Goal: Task Accomplishment & Management: Complete application form

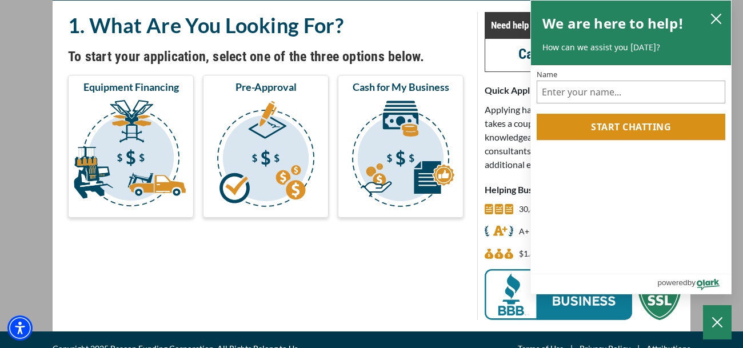
scroll to position [96, 0]
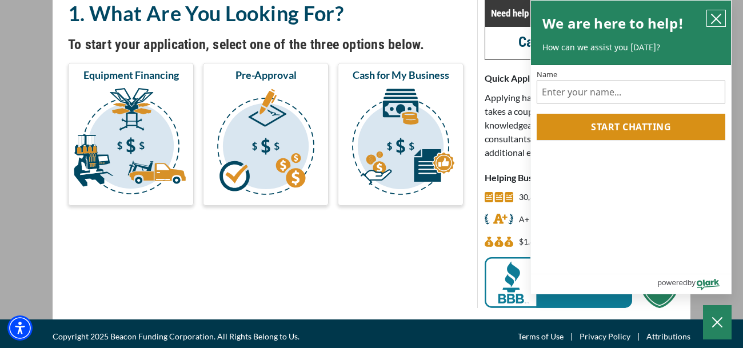
click at [716, 19] on icon "close chatbox" at bounding box center [715, 18] width 9 height 9
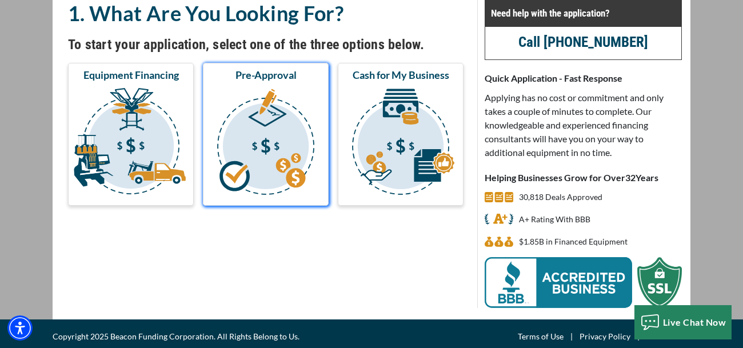
click at [267, 163] on img "submit" at bounding box center [265, 143] width 121 height 114
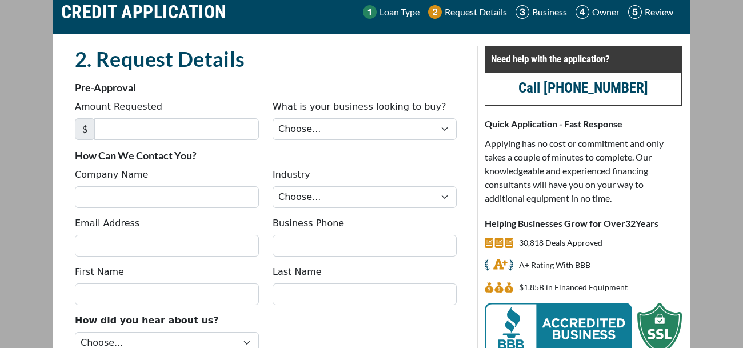
scroll to position [80, 0]
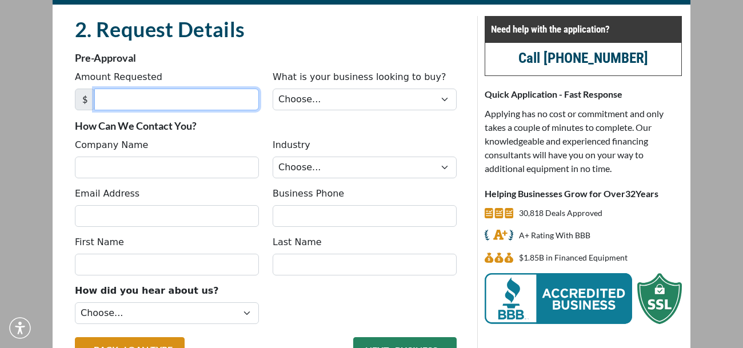
click at [193, 104] on input "Amount Requested" at bounding box center [176, 100] width 165 height 22
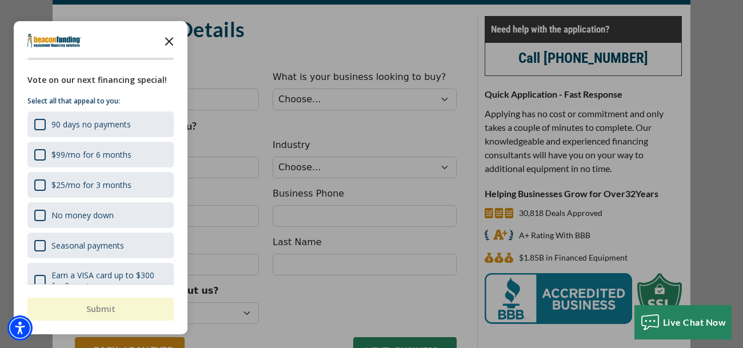
click at [169, 39] on icon "Close the survey" at bounding box center [169, 40] width 23 height 23
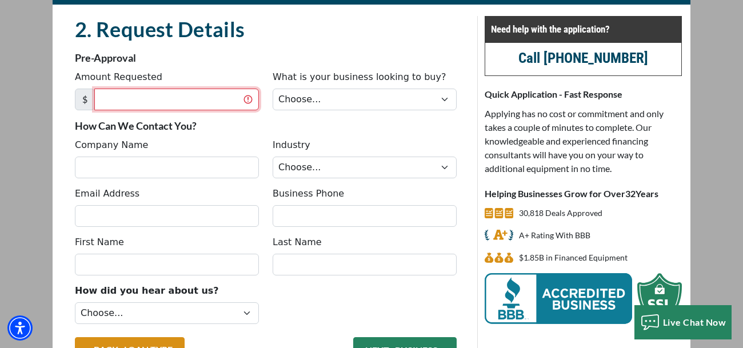
click at [159, 96] on input "Amount Requested" at bounding box center [176, 100] width 165 height 22
type input "6"
type input "70,000"
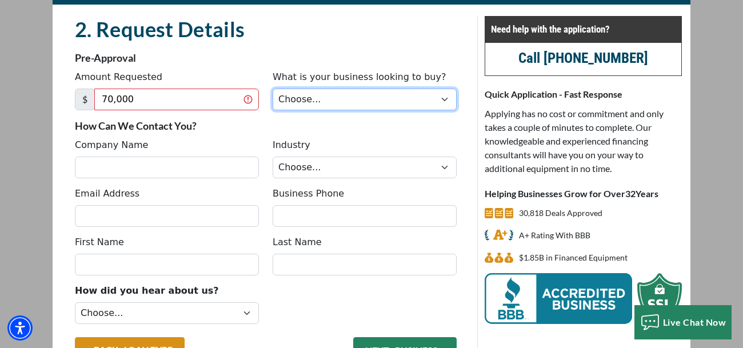
click at [292, 95] on select "Choose... Backhoe Boom/Bucket Truck Chipper Commercial Mower Crane DTG/DTF Prin…" at bounding box center [364, 100] width 184 height 22
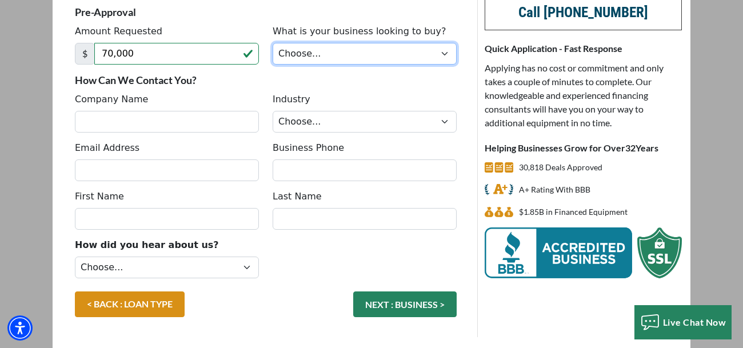
scroll to position [123, 0]
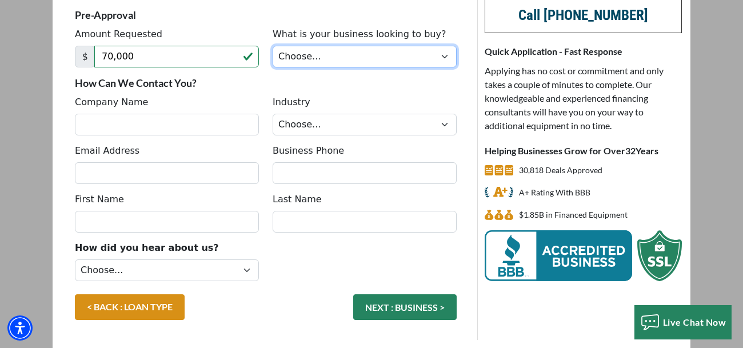
click at [408, 50] on select "Choose... Backhoe Boom/Bucket Truck Chipper Commercial Mower Crane DTG/DTF Prin…" at bounding box center [364, 57] width 184 height 22
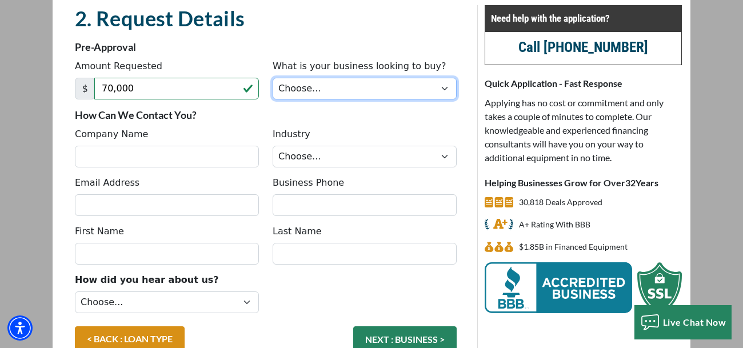
scroll to position [159, 0]
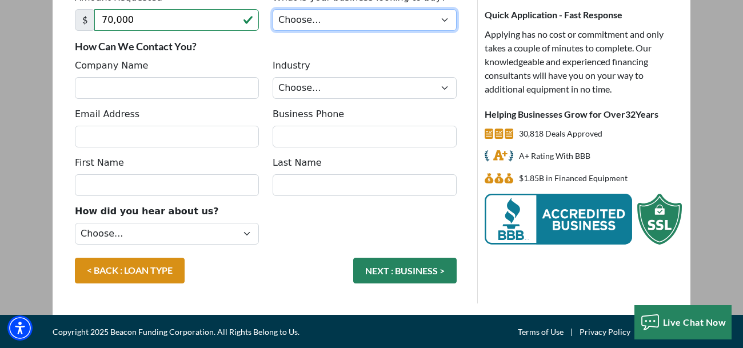
click at [428, 14] on select "Choose... Backhoe Boom/Bucket Truck Chipper Commercial Mower Crane DTG/DTF Prin…" at bounding box center [364, 20] width 184 height 22
select select "9"
click at [272, 9] on select "Choose... Backhoe Boom/Bucket Truck Chipper Commercial Mower Crane DTG/DTF Prin…" at bounding box center [364, 20] width 184 height 22
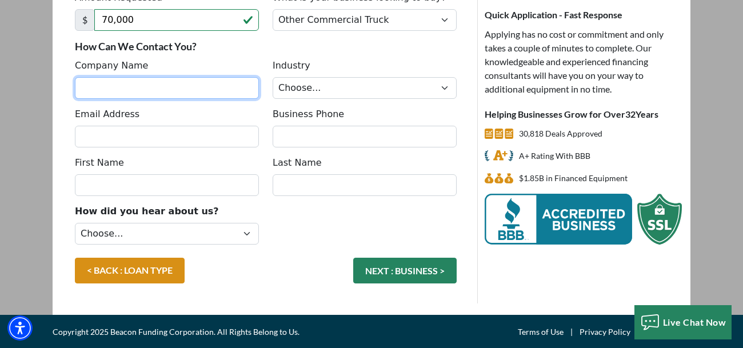
click at [182, 94] on input "Company Name" at bounding box center [167, 88] width 184 height 22
click at [353, 258] on button "NEXT : BUSINESS >" at bounding box center [404, 271] width 103 height 26
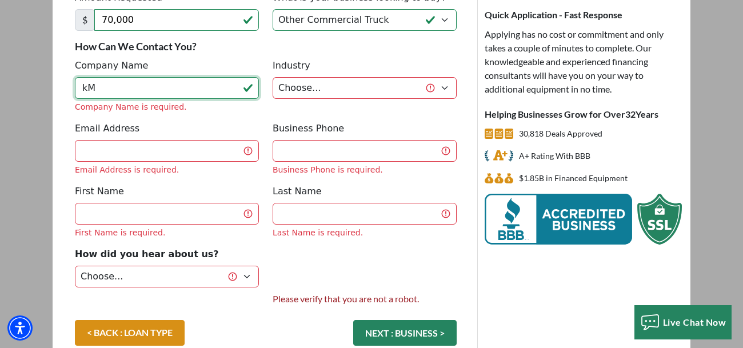
type input "k"
type input "KMK Trucking LLC"
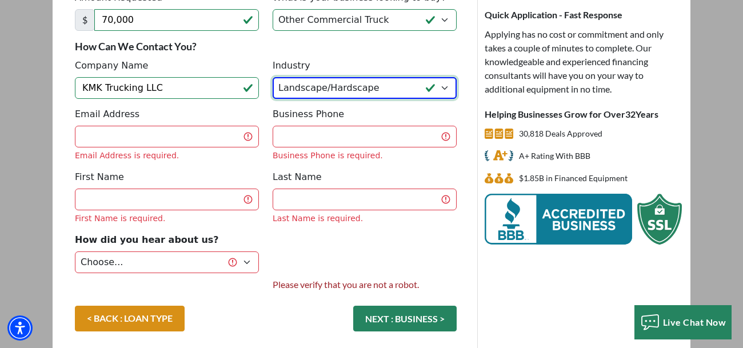
select select "1"
select select "6"
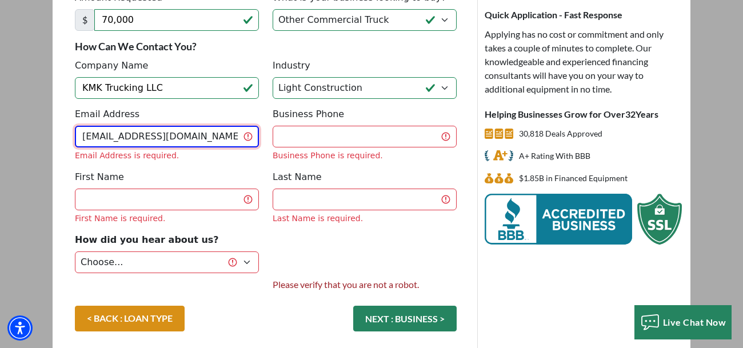
type input "[EMAIL_ADDRESS][DOMAIN_NAME]"
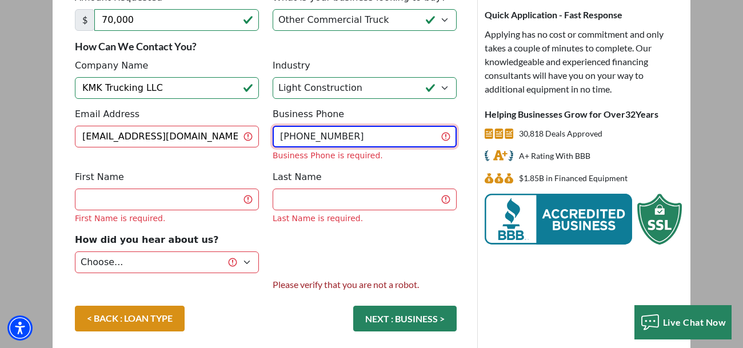
type input "[PHONE_NUMBER]"
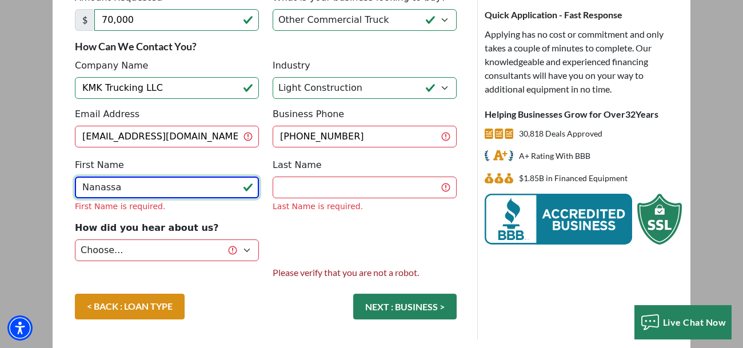
type input "Nanassa"
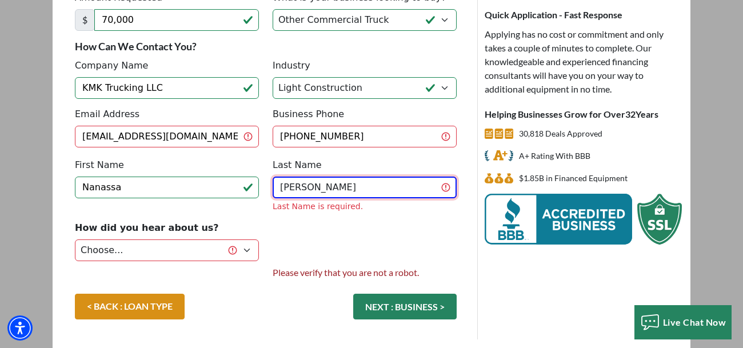
type input "[PERSON_NAME]"
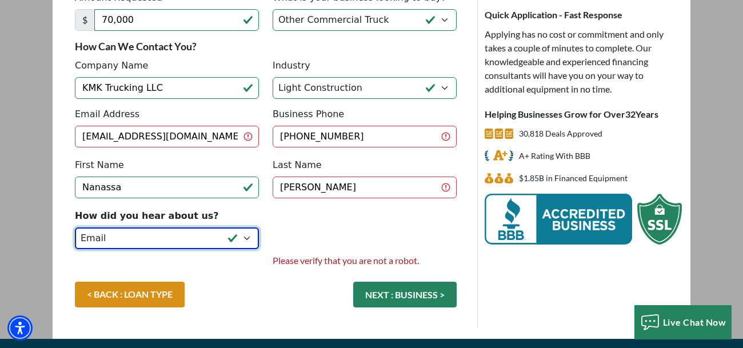
select select "1"
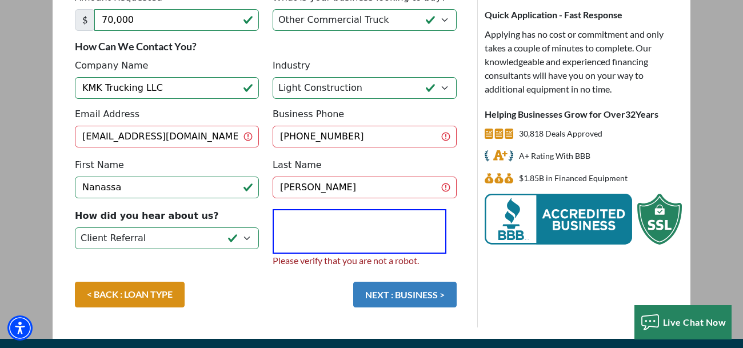
click at [377, 298] on button "NEXT : BUSINESS >" at bounding box center [404, 295] width 103 height 26
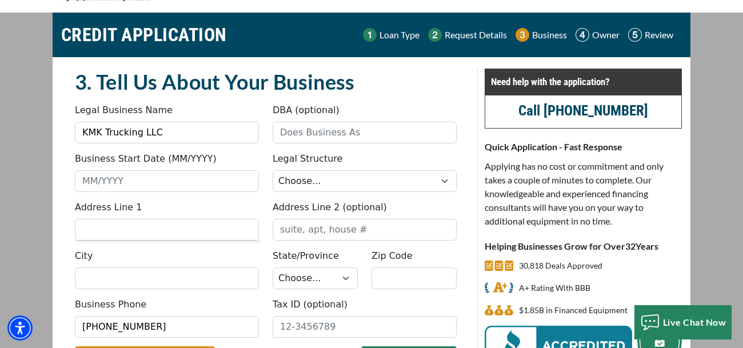
scroll to position [33, 0]
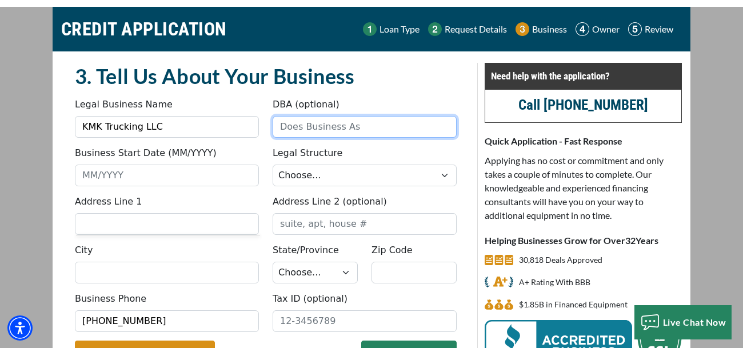
click at [314, 134] on input "DBA (optional)" at bounding box center [364, 127] width 184 height 22
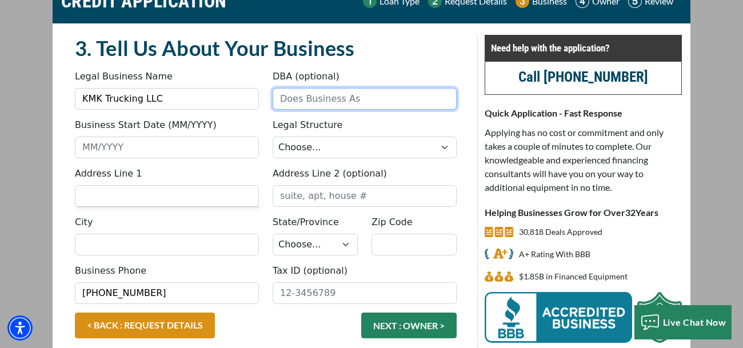
scroll to position [71, 0]
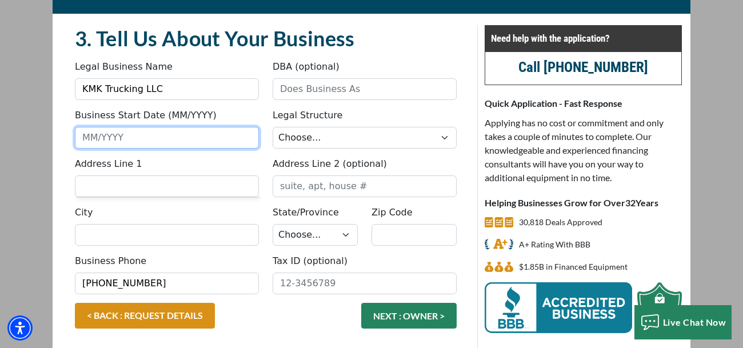
click at [225, 134] on input "Business Start Date (MM/YYYY)" at bounding box center [167, 138] width 184 height 22
type input "04/2025"
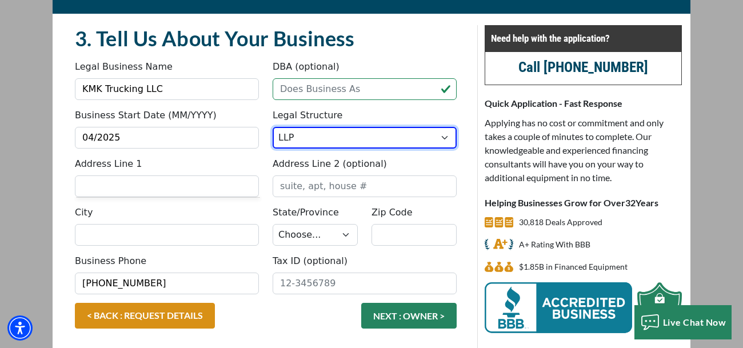
select select "2"
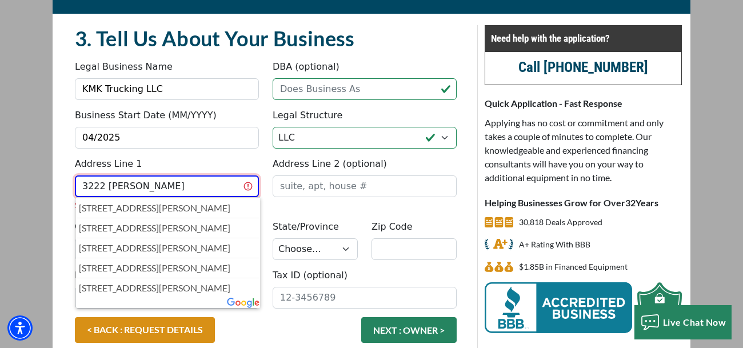
click at [361, 317] on button "NEXT : OWNER >" at bounding box center [408, 330] width 95 height 26
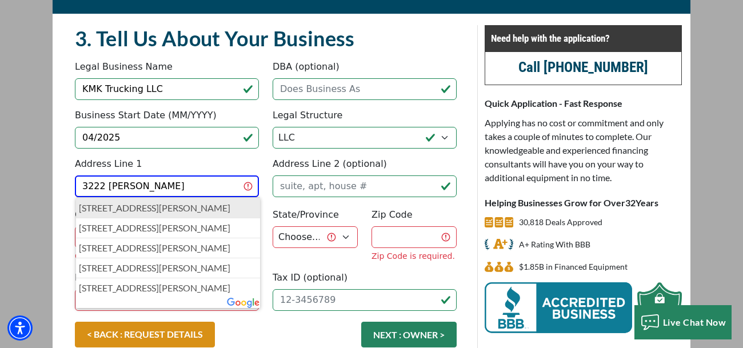
click at [113, 207] on p "3222 Briggs Road, Columbus, OH, USA" at bounding box center [168, 208] width 178 height 14
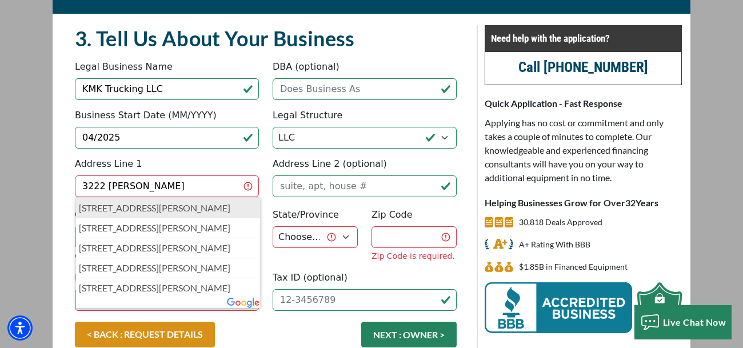
type input "[STREET_ADDRESS][PERSON_NAME]"
type input "Columbus"
select select "37"
type input "43204"
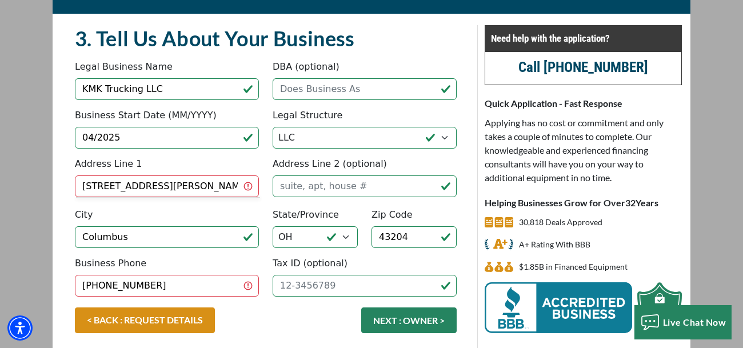
scroll to position [116, 0]
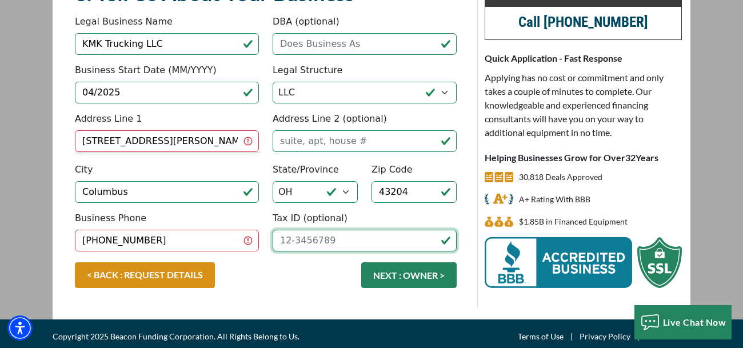
click at [313, 243] on input "Tax ID (optional)" at bounding box center [364, 241] width 184 height 22
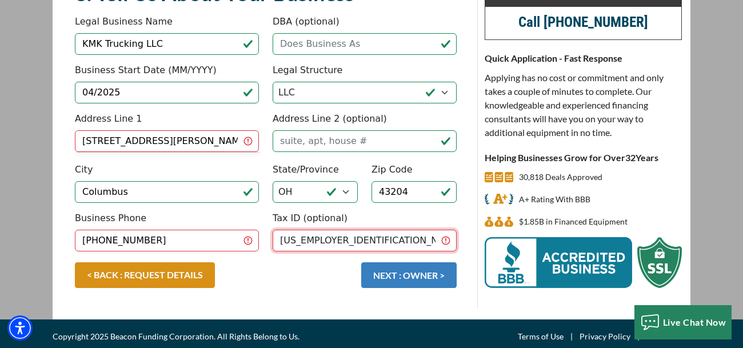
type input "[US_EMPLOYER_IDENTIFICATION_NUMBER]"
click at [408, 271] on button "NEXT : OWNER >" at bounding box center [408, 275] width 95 height 26
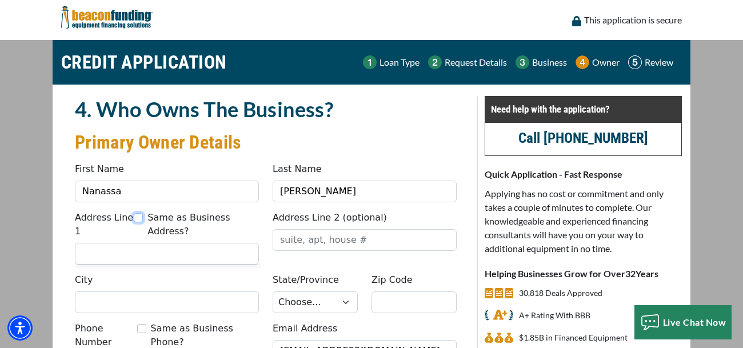
click at [139, 217] on input "Same as Business Address?" at bounding box center [138, 217] width 9 height 9
checkbox input "true"
type input "[STREET_ADDRESS][PERSON_NAME]"
type input "Columbus"
select select "37"
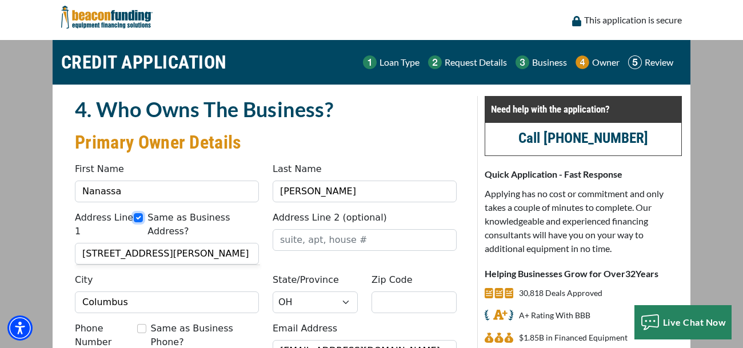
type input "43204"
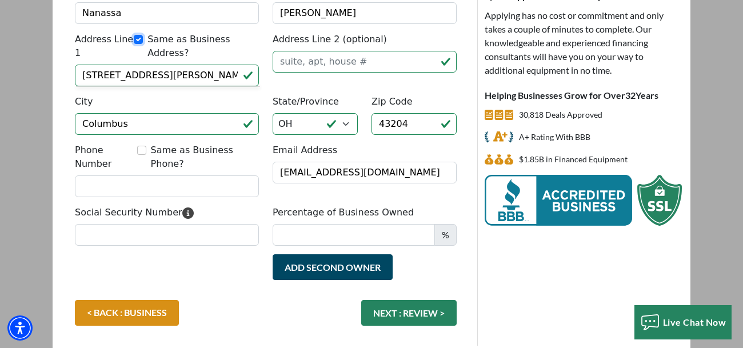
scroll to position [191, 0]
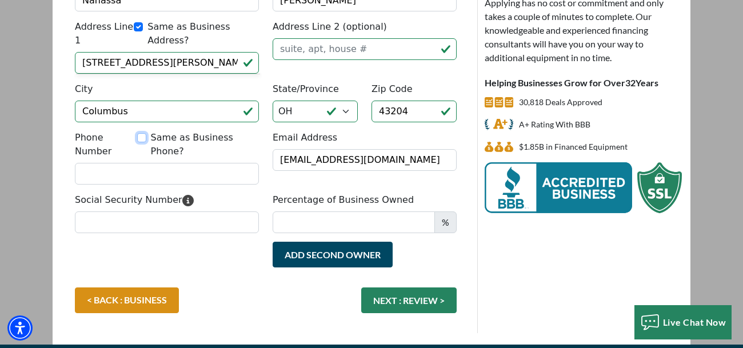
click at [144, 135] on input "Same as Business Phone?" at bounding box center [141, 137] width 9 height 9
checkbox input "true"
type input "[PHONE_NUMBER]"
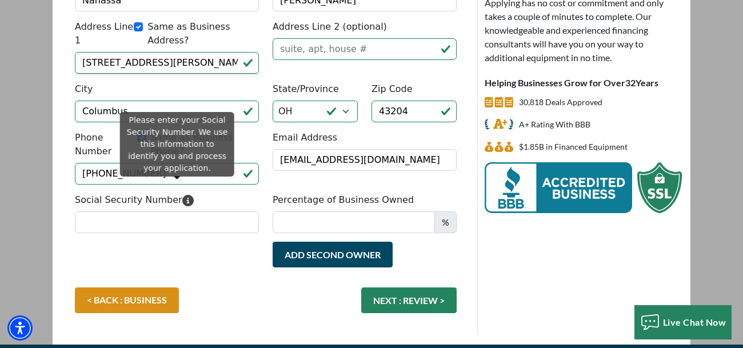
click at [182, 195] on icon "Please enter your Social Security Number. We use this information to identify y…" at bounding box center [187, 200] width 11 height 11
click at [178, 211] on input "Social Security Number" at bounding box center [167, 222] width 184 height 22
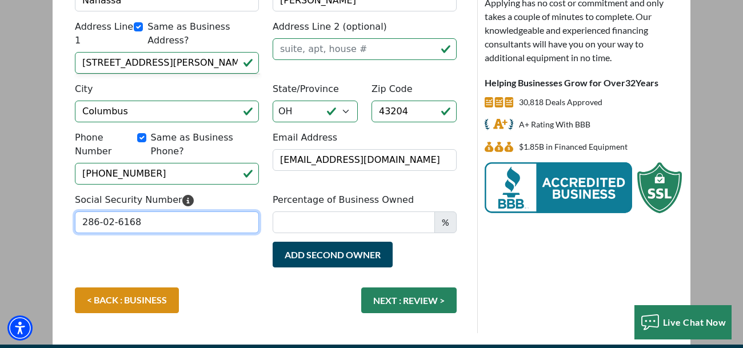
type input "286-02-6168"
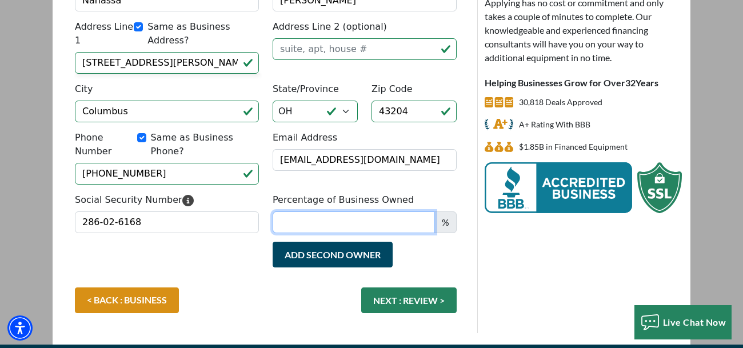
click at [293, 217] on input "Percentage of Business Owned" at bounding box center [353, 222] width 162 height 22
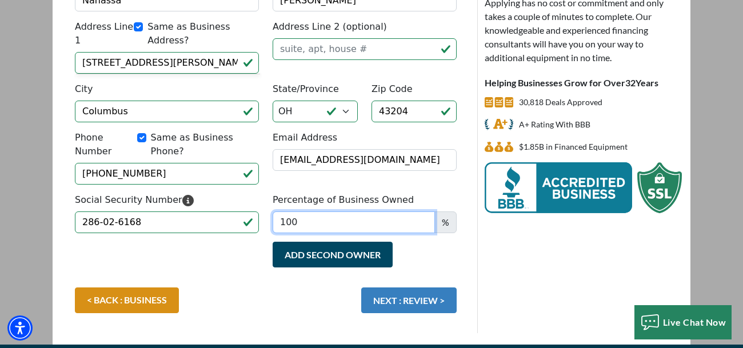
type input "100"
click at [411, 288] on button "NEXT : REVIEW >" at bounding box center [408, 300] width 95 height 26
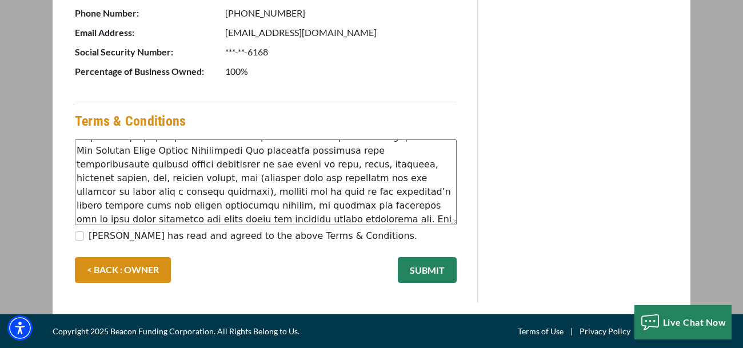
scroll to position [370, 0]
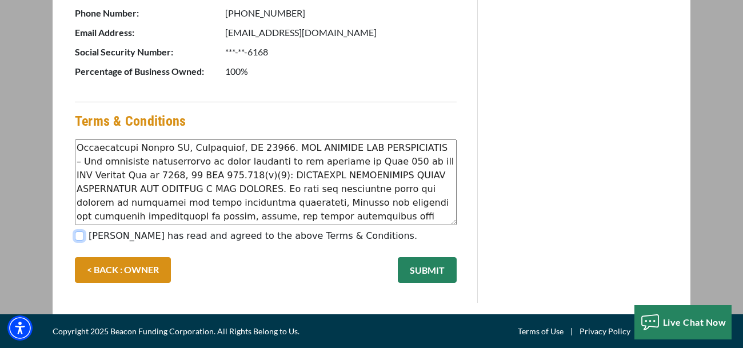
click at [79, 234] on input "[PERSON_NAME] has read and agreed to the above Terms & Conditions." at bounding box center [79, 235] width 9 height 9
checkbox input "true"
